Goal: Navigation & Orientation: Find specific page/section

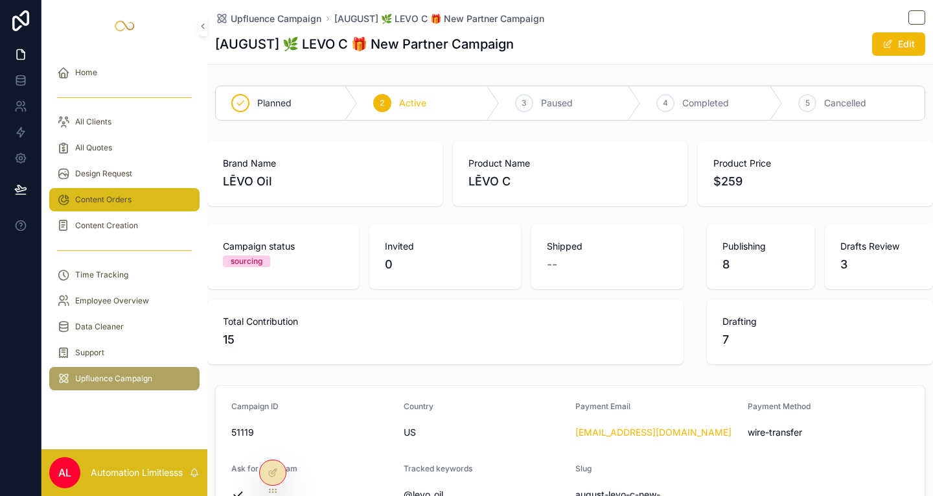
click at [138, 196] on div "Content Orders" at bounding box center [124, 199] width 135 height 21
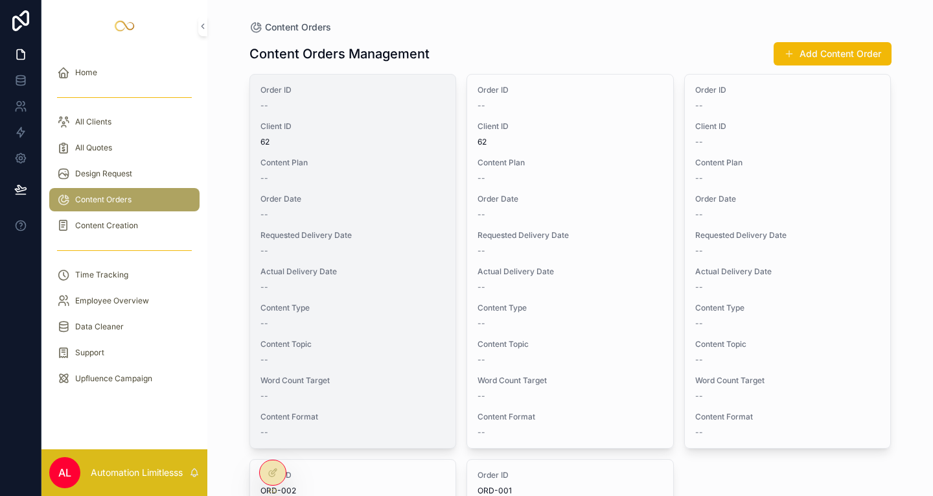
click at [417, 162] on span "Content Plan" at bounding box center [352, 162] width 185 height 10
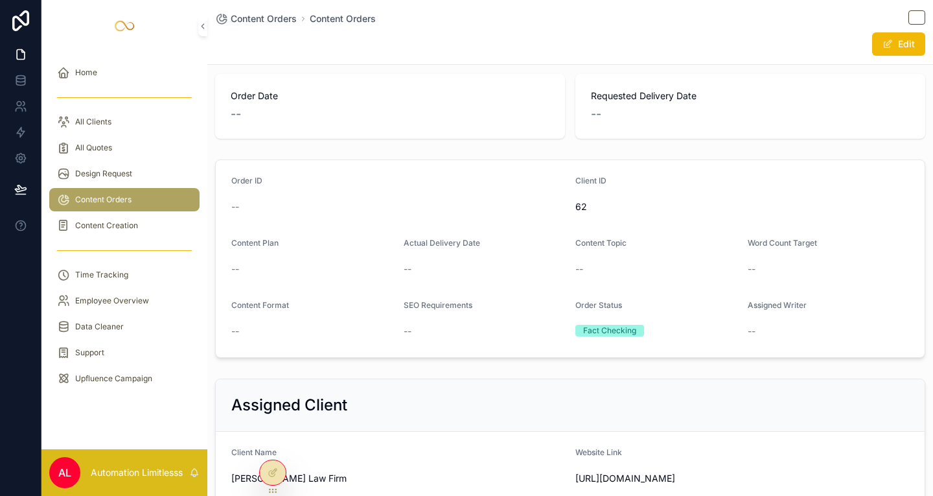
scroll to position [32, 0]
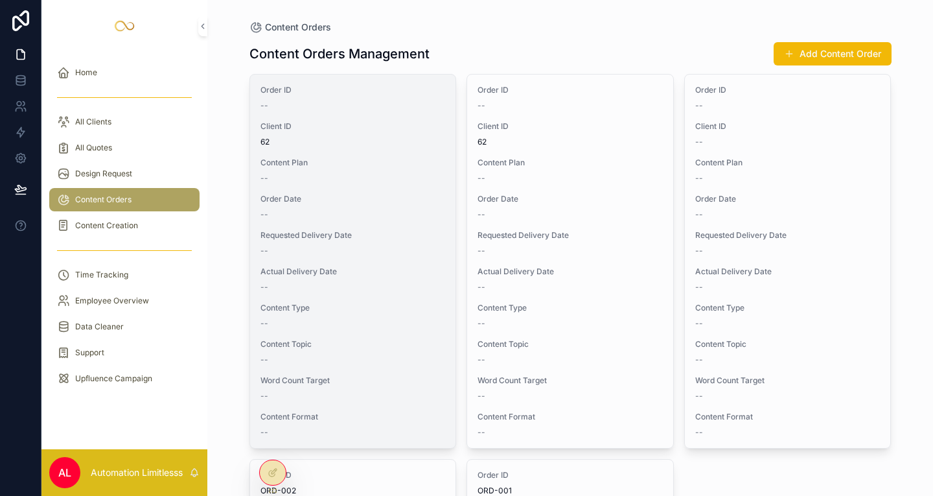
click at [347, 176] on div "--" at bounding box center [352, 178] width 185 height 10
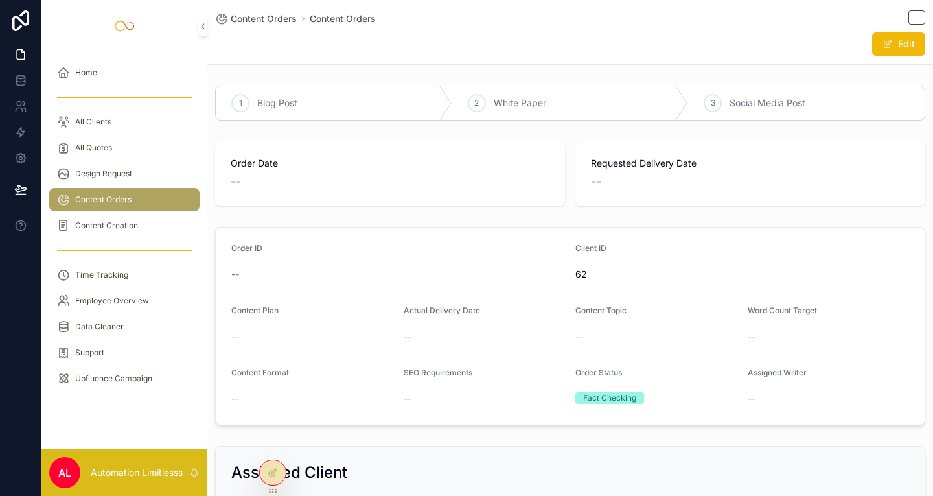
drag, startPoint x: 352, startPoint y: 176, endPoint x: 369, endPoint y: 170, distance: 17.2
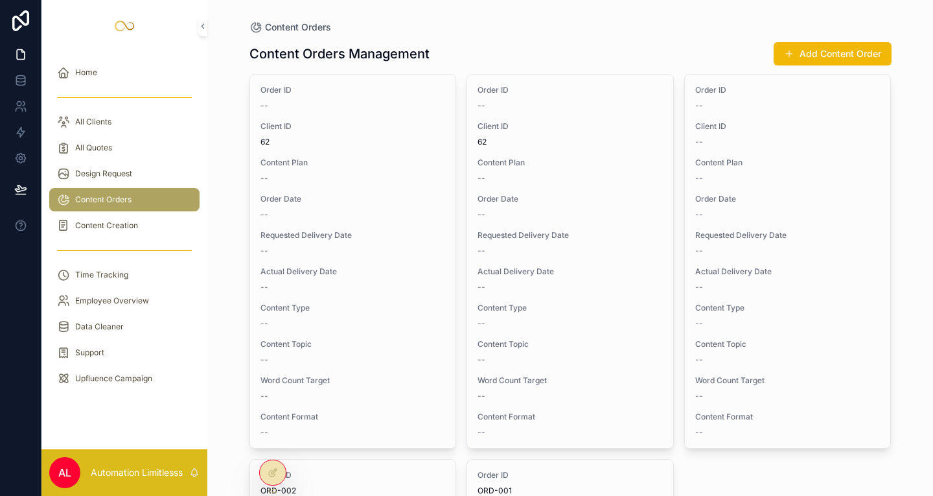
click at [613, 83] on div "Order ID -- Client ID 62 Content Plan -- Order Date -- Requested Delivery Date …" at bounding box center [570, 261] width 206 height 373
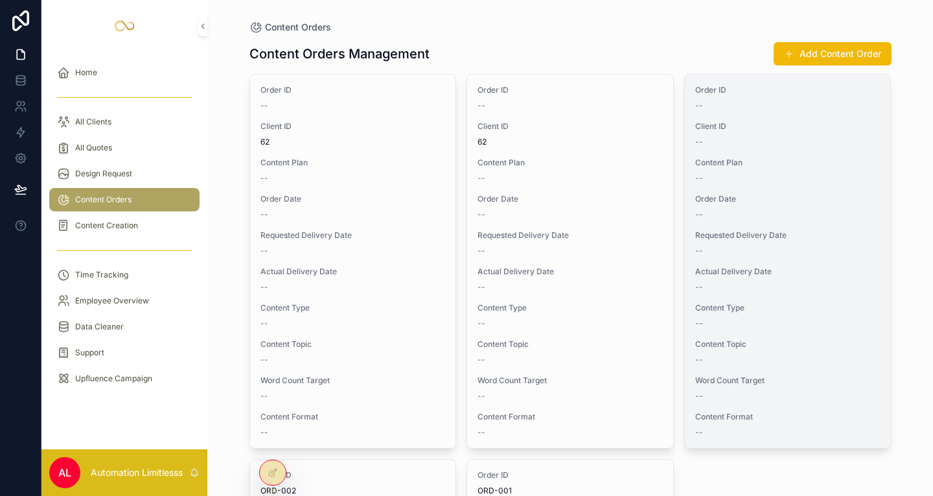
click at [882, 208] on div "Order ID -- Client ID -- Content Plan -- Order Date -- Requested Delivery Date …" at bounding box center [788, 261] width 206 height 373
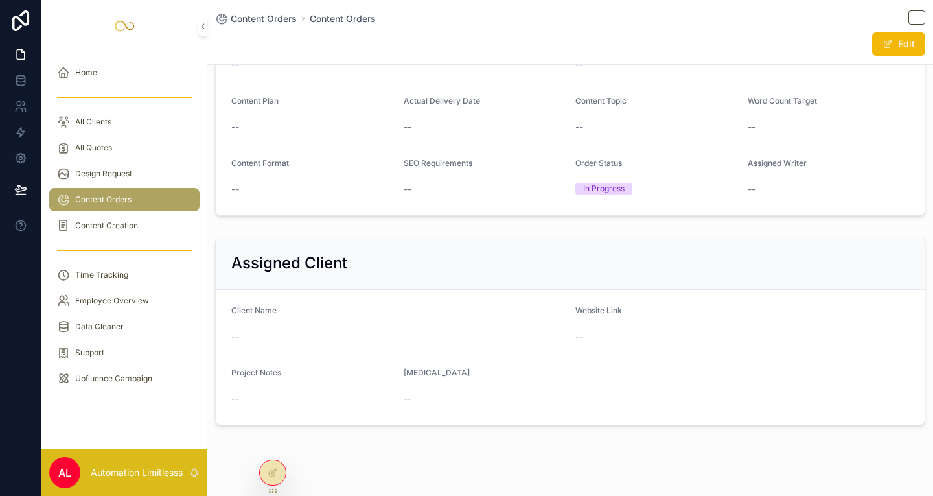
scroll to position [227, 0]
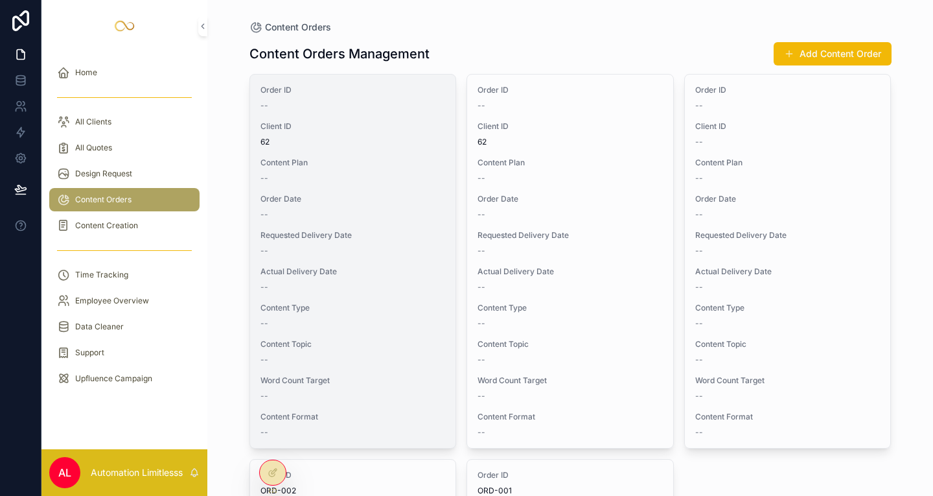
click at [430, 185] on div "Order ID -- Client ID 62 Content Plan -- Order Date -- Requested Delivery Date …" at bounding box center [353, 261] width 206 height 373
